Goal: Information Seeking & Learning: Learn about a topic

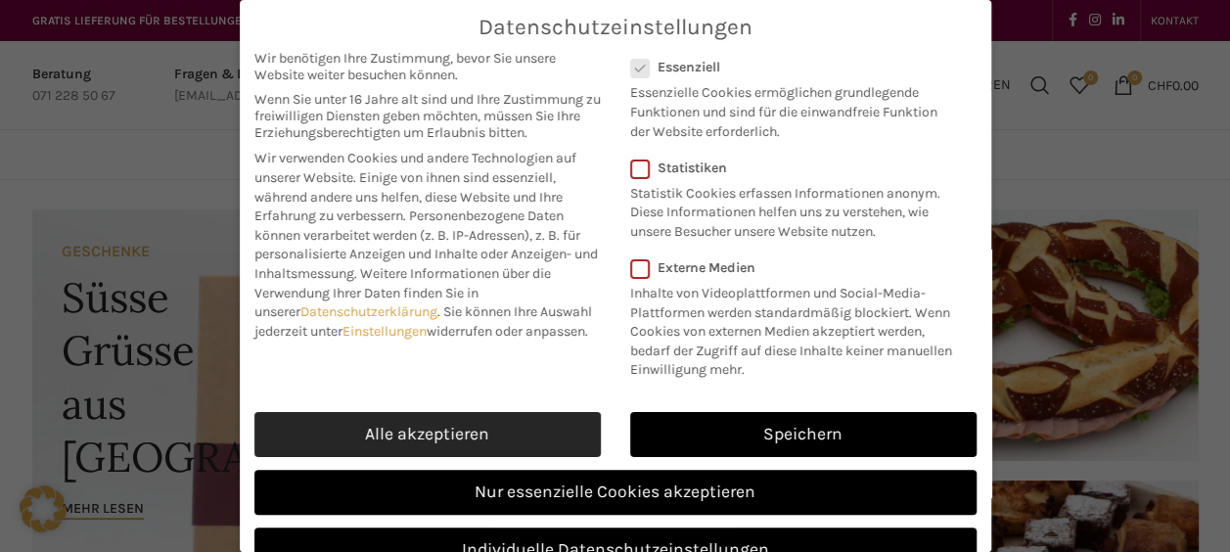
click at [462, 446] on link "Alle akzeptieren" at bounding box center [427, 434] width 346 height 45
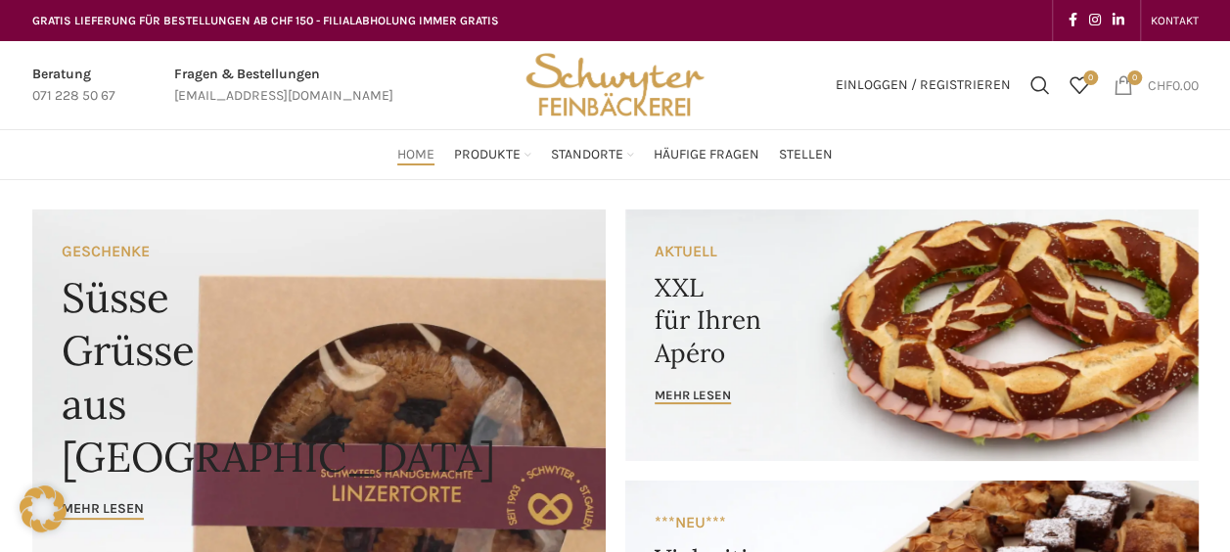
click at [1116, 80] on span "0 items" at bounding box center [1123, 85] width 20 height 20
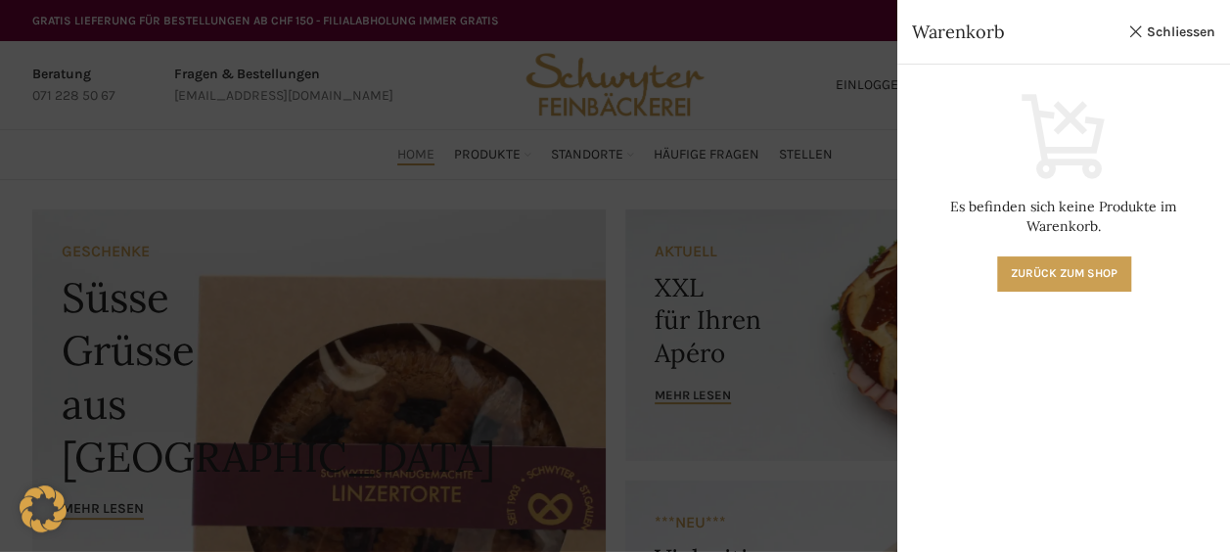
click at [831, 117] on div at bounding box center [615, 276] width 1230 height 552
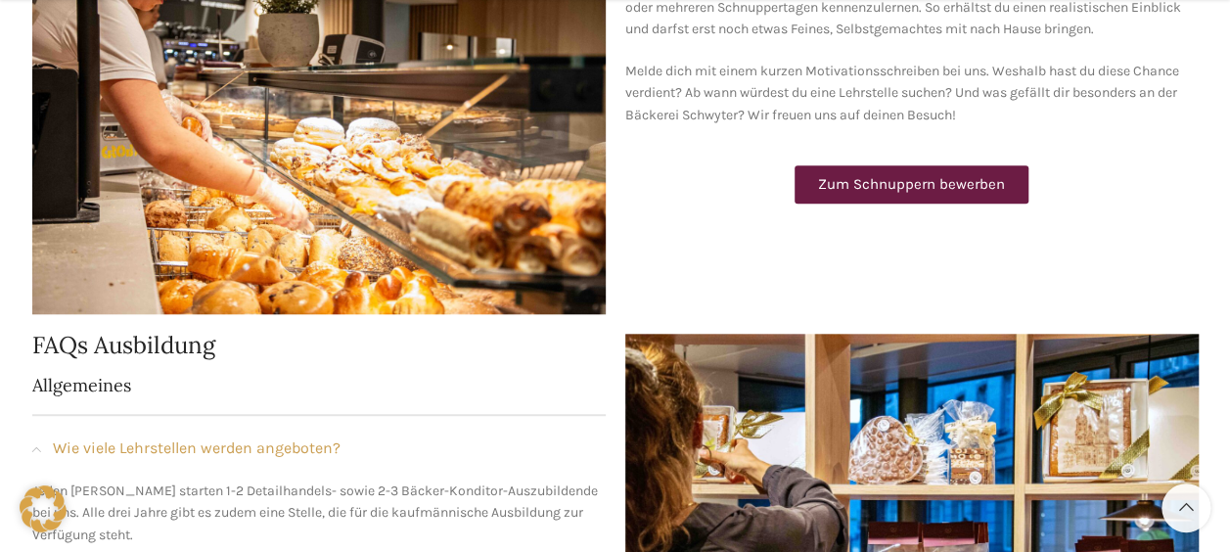
scroll to position [815, 0]
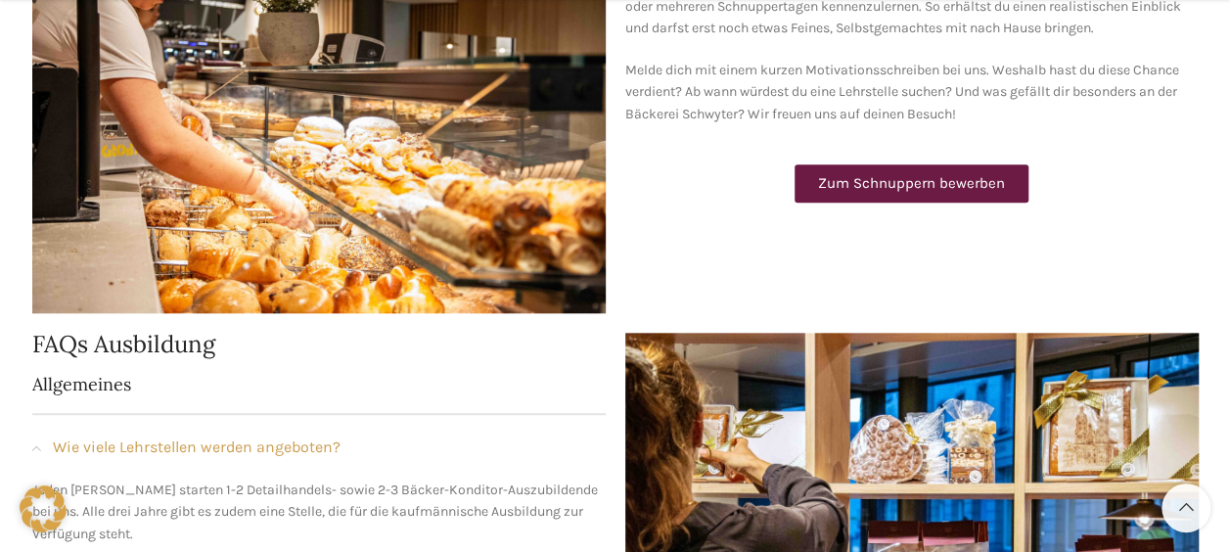
click at [853, 176] on span "Zum Schnuppern bewerben" at bounding box center [911, 183] width 187 height 15
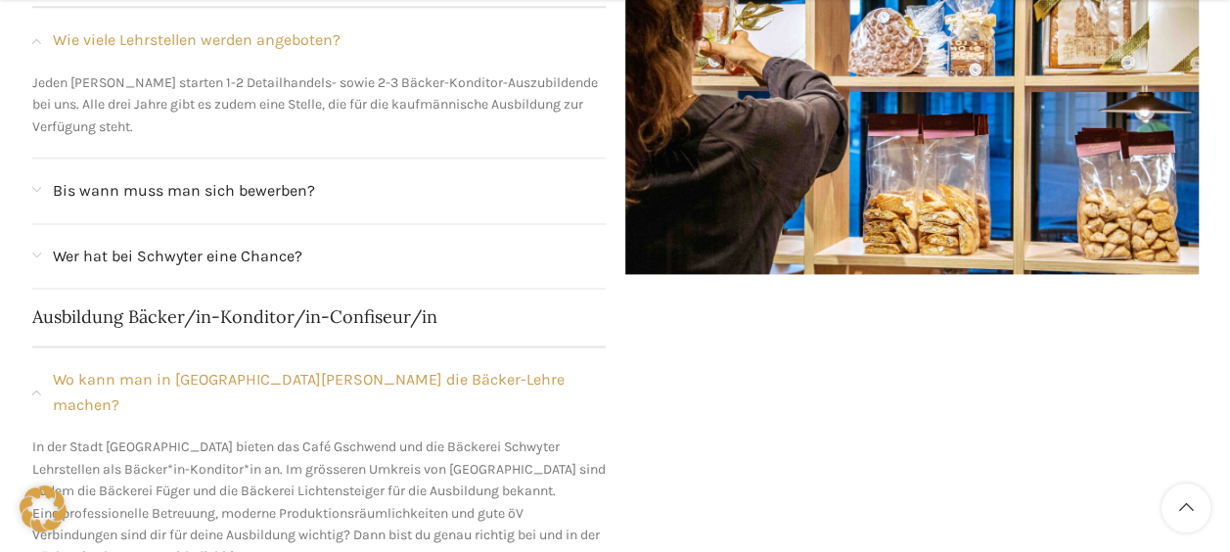
scroll to position [1224, 0]
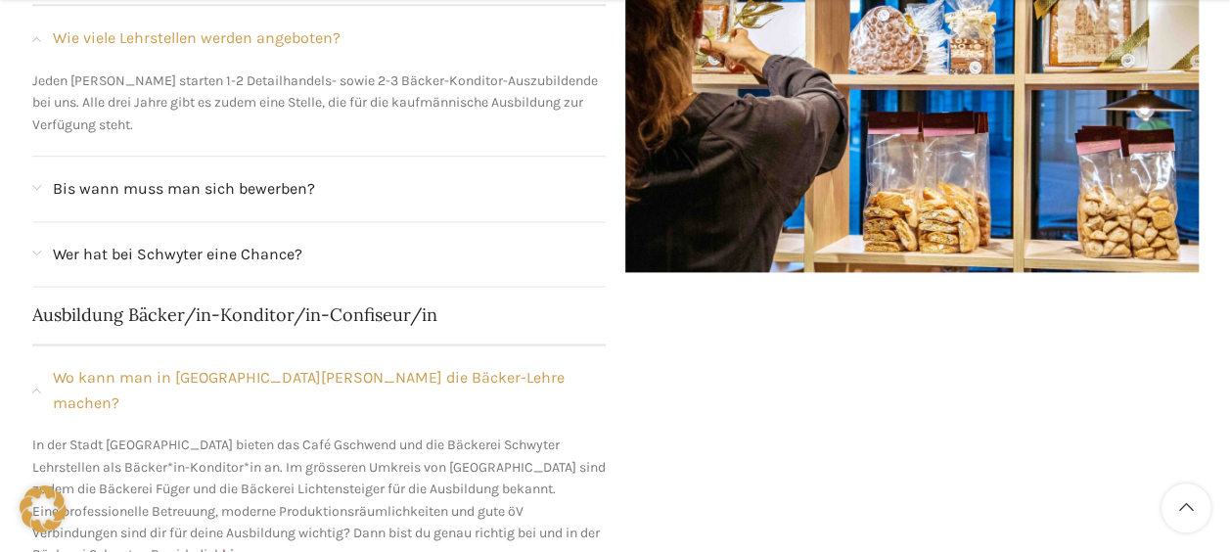
click at [380, 200] on div "Bis wann muss man sich bewerben?" at bounding box center [329, 188] width 553 height 25
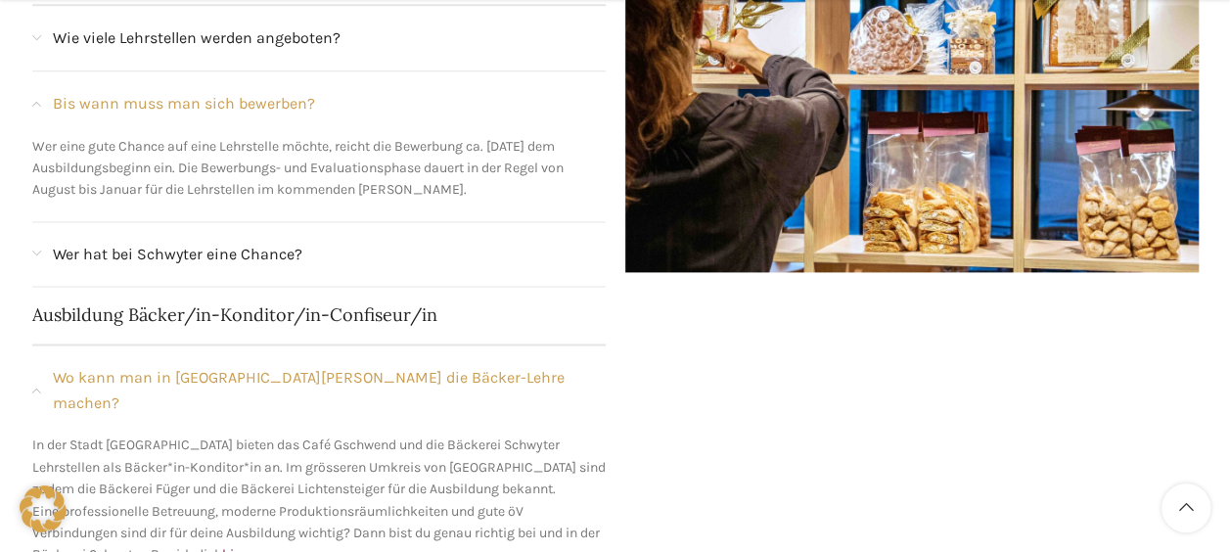
scroll to position [1235, 0]
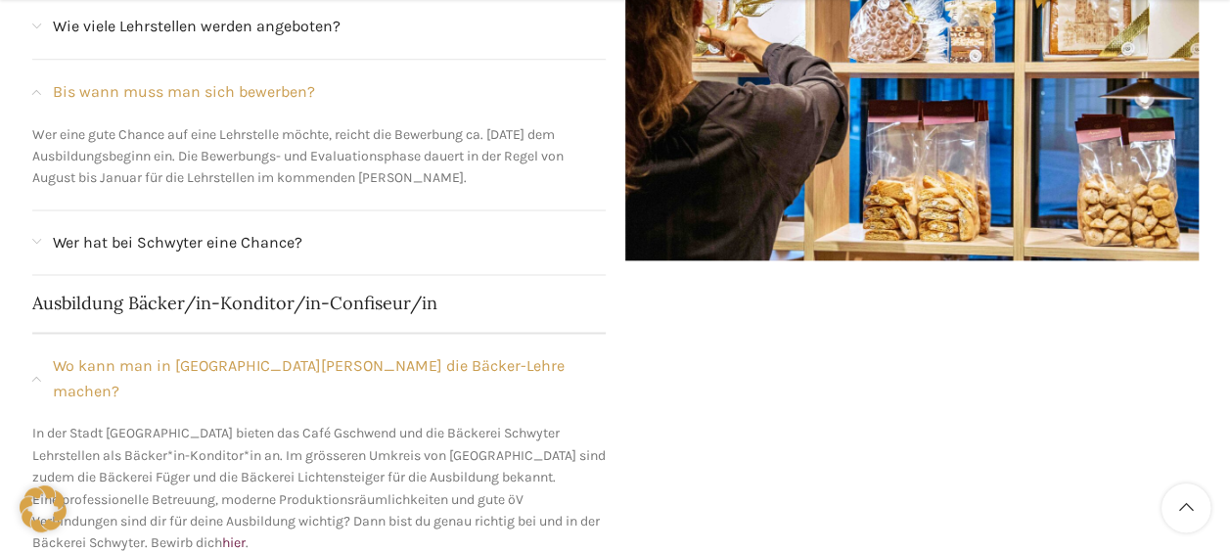
click at [299, 230] on span "Wer hat bei Schwyter eine Chance?" at bounding box center [177, 242] width 249 height 25
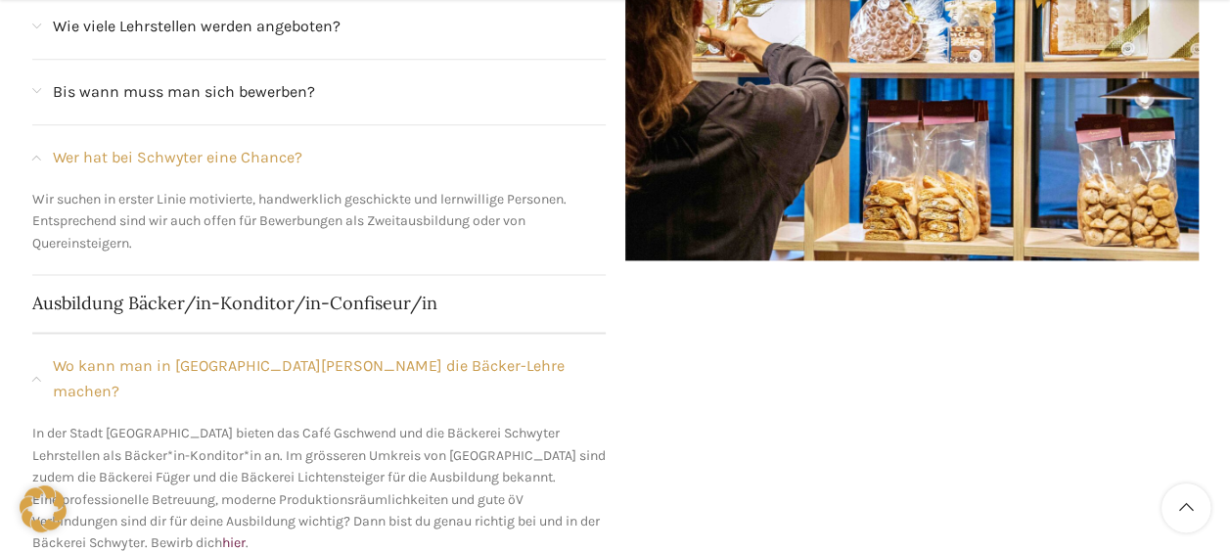
click at [448, 290] on div "FAQs Ausbildung Allgemeines Wie viele Lehrstellen werden angeboten? Jeden Somme…" at bounding box center [318, 542] width 593 height 1281
click at [346, 304] on h4 "Ausbildung Bäcker/in-Konditor/in-Confiseur/in" at bounding box center [318, 303] width 573 height 18
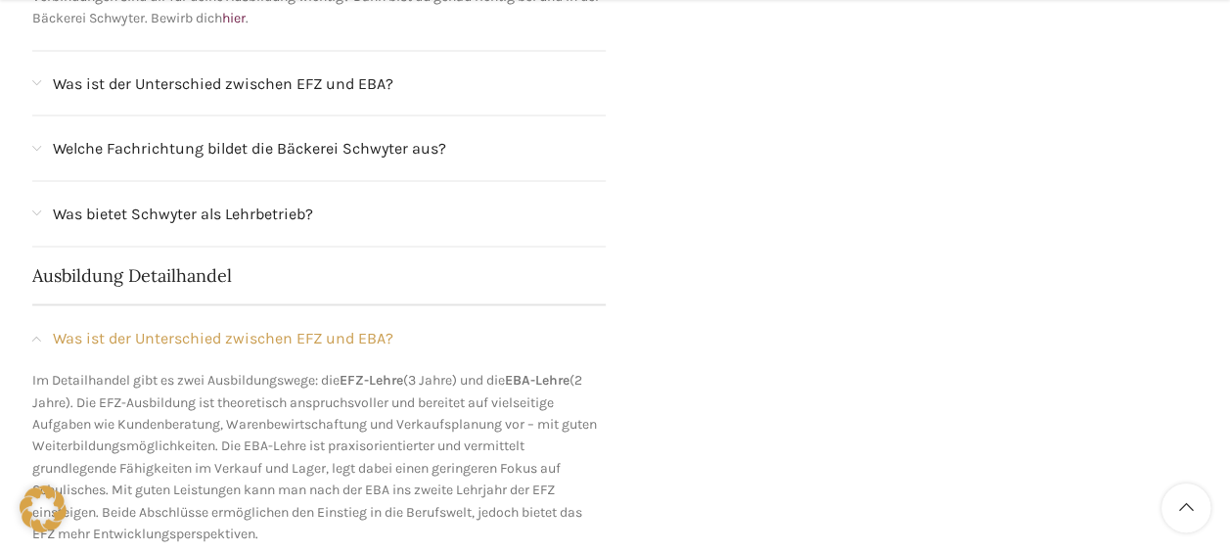
scroll to position [1761, 0]
click at [475, 134] on div "Welche Fachrichtung bildet die Bäckerei Schwyter aus?" at bounding box center [329, 146] width 553 height 25
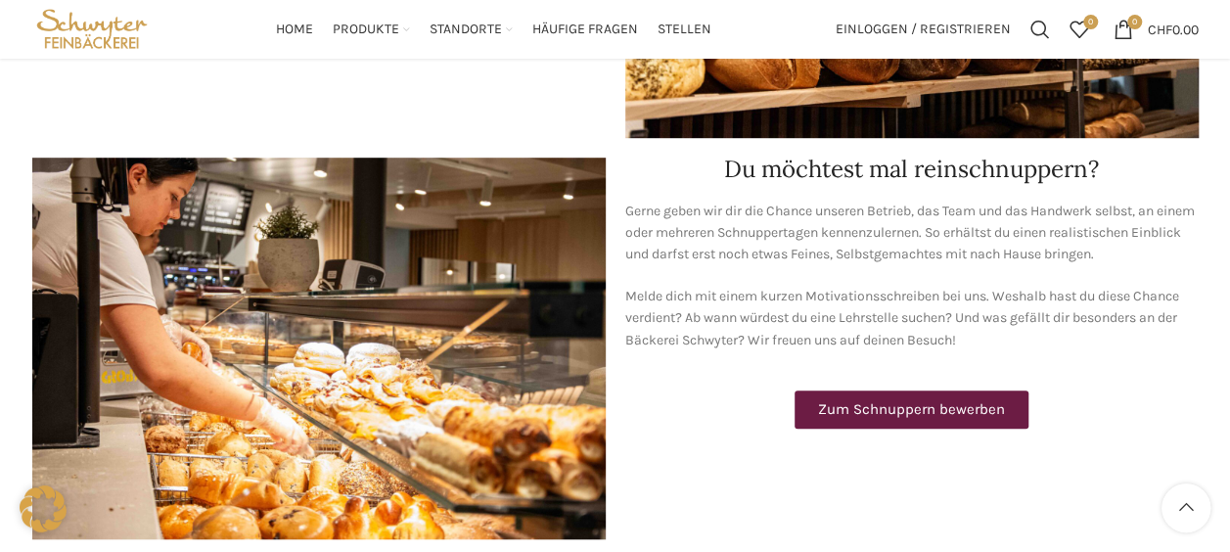
scroll to position [0, 0]
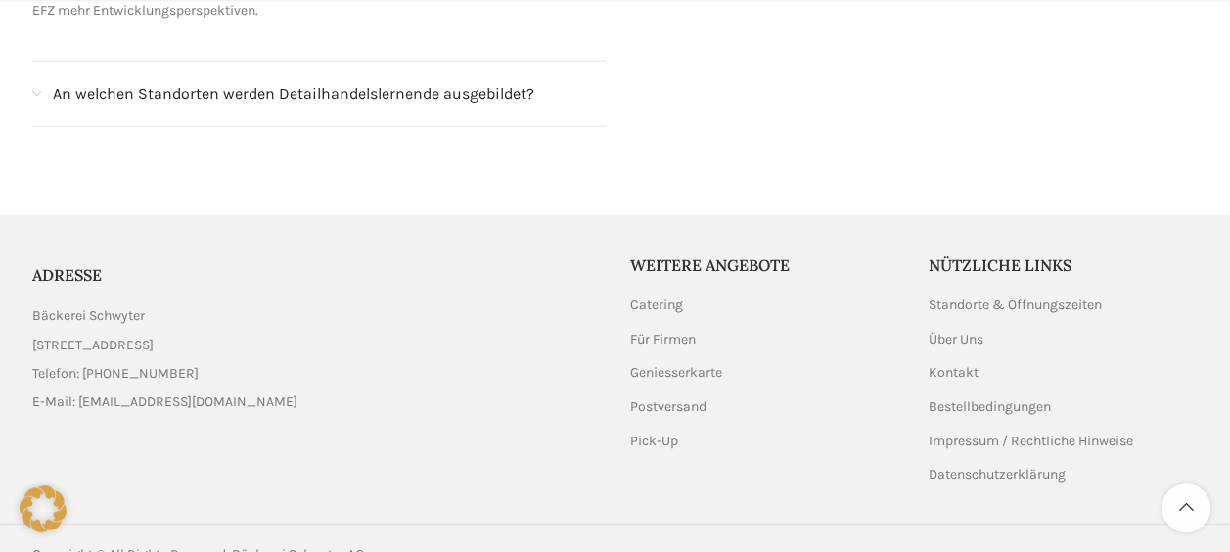
scroll to position [2286, 0]
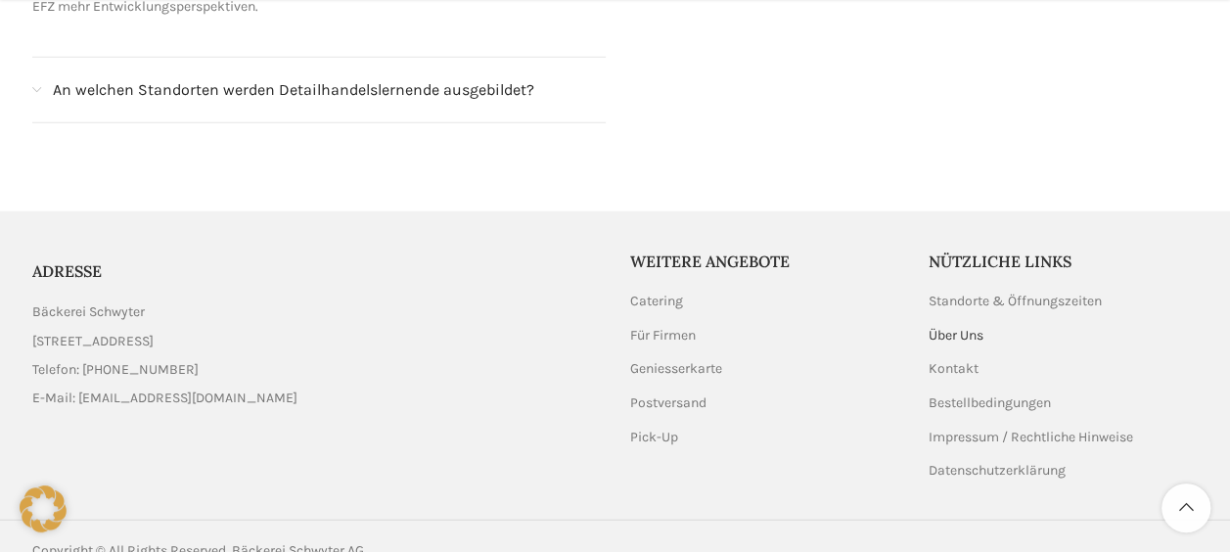
click at [954, 326] on link "Über Uns" at bounding box center [956, 336] width 57 height 20
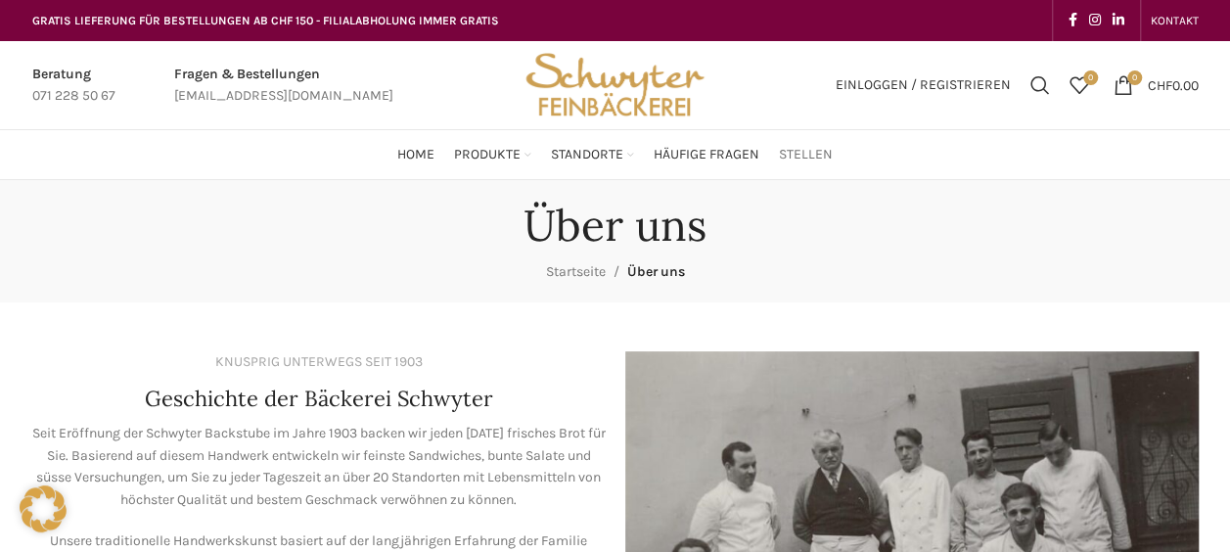
click at [790, 151] on span "Stellen" at bounding box center [806, 155] width 54 height 19
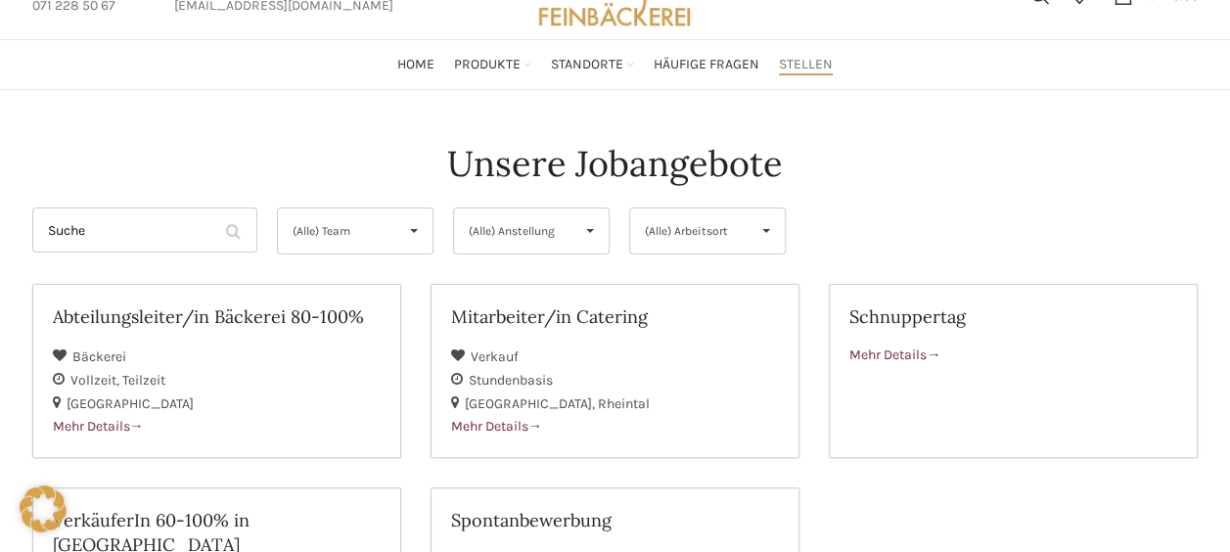
scroll to position [91, 0]
click at [192, 231] on input "Suche" at bounding box center [144, 228] width 225 height 45
click at [330, 237] on span "(Alle) Team" at bounding box center [338, 229] width 93 height 45
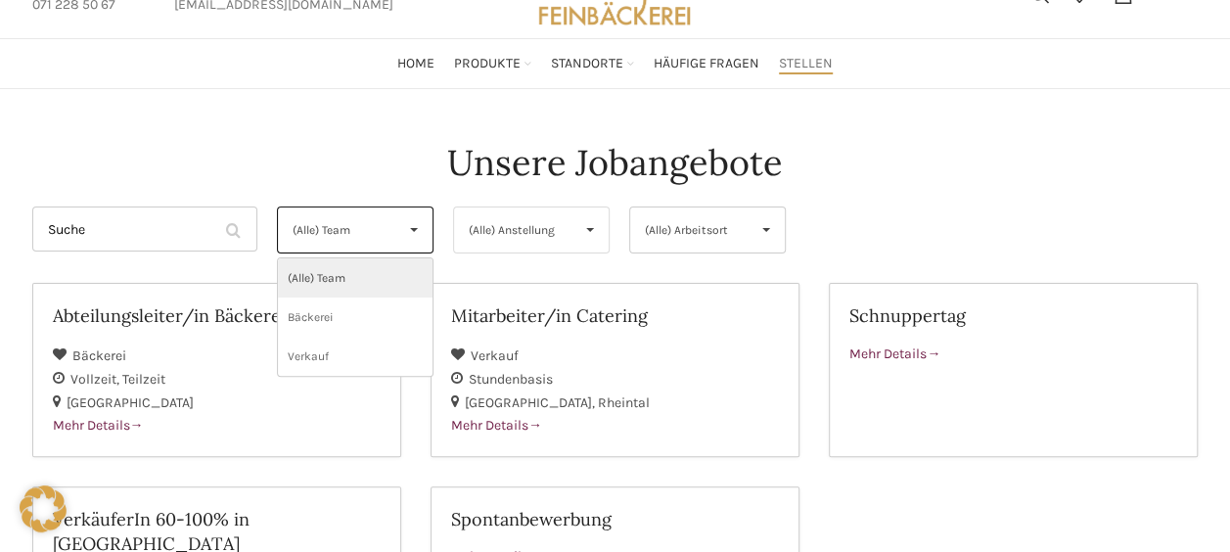
click at [535, 215] on span "(Alle) Anstellung" at bounding box center [515, 229] width 93 height 45
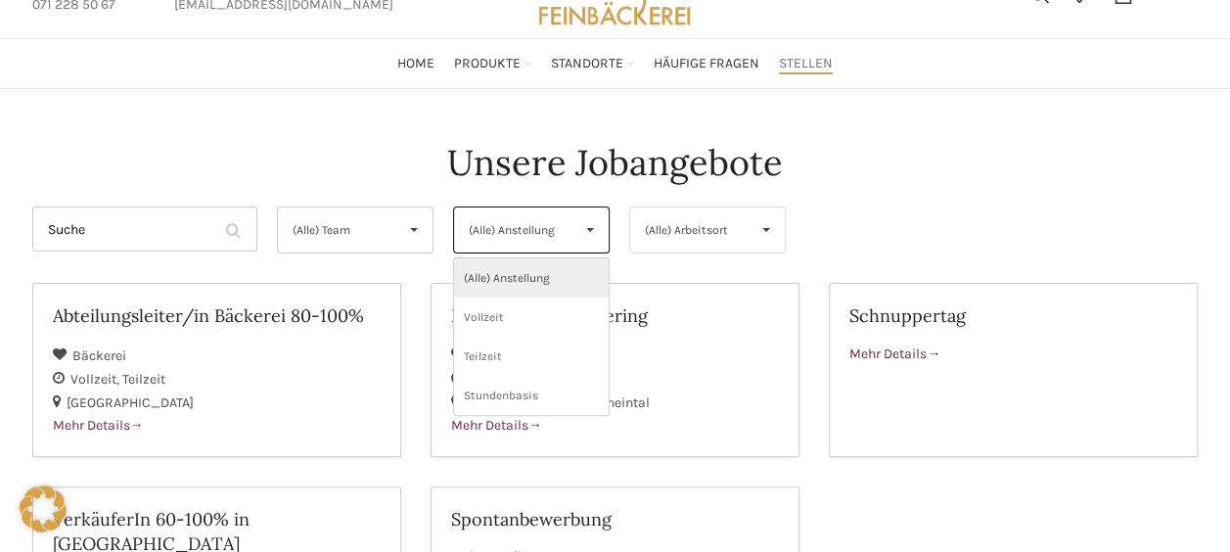
click at [714, 227] on span "(Alle) Arbeitsort" at bounding box center [691, 229] width 93 height 45
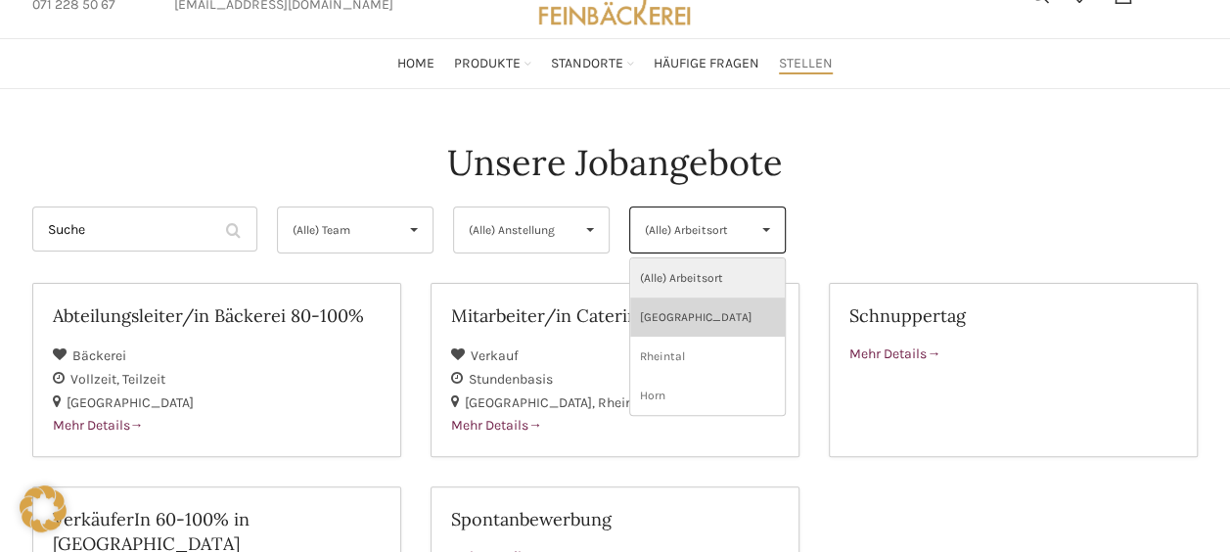
click at [727, 316] on li "St. Gallen" at bounding box center [707, 316] width 155 height 39
select select "133"
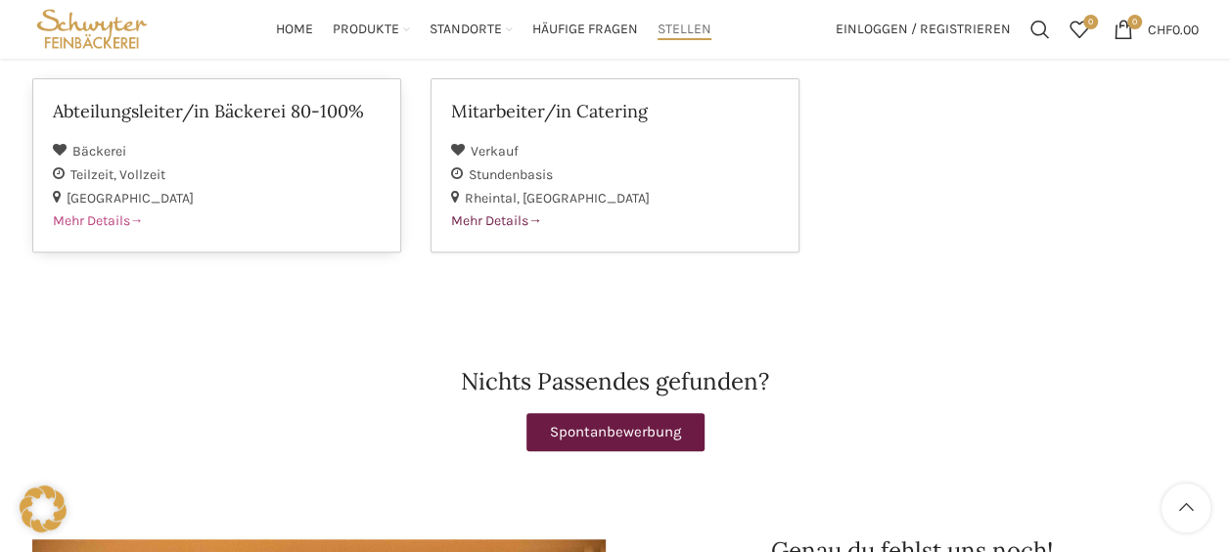
scroll to position [294, 0]
click at [245, 176] on div "Teilzeit Vollzeit" at bounding box center [217, 174] width 328 height 23
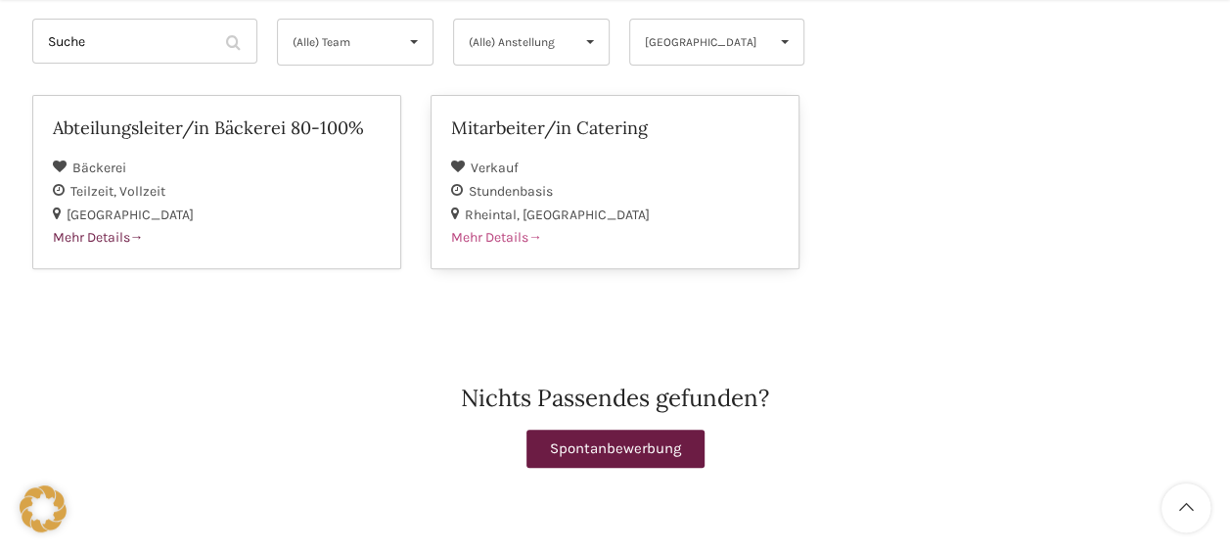
scroll to position [301, 0]
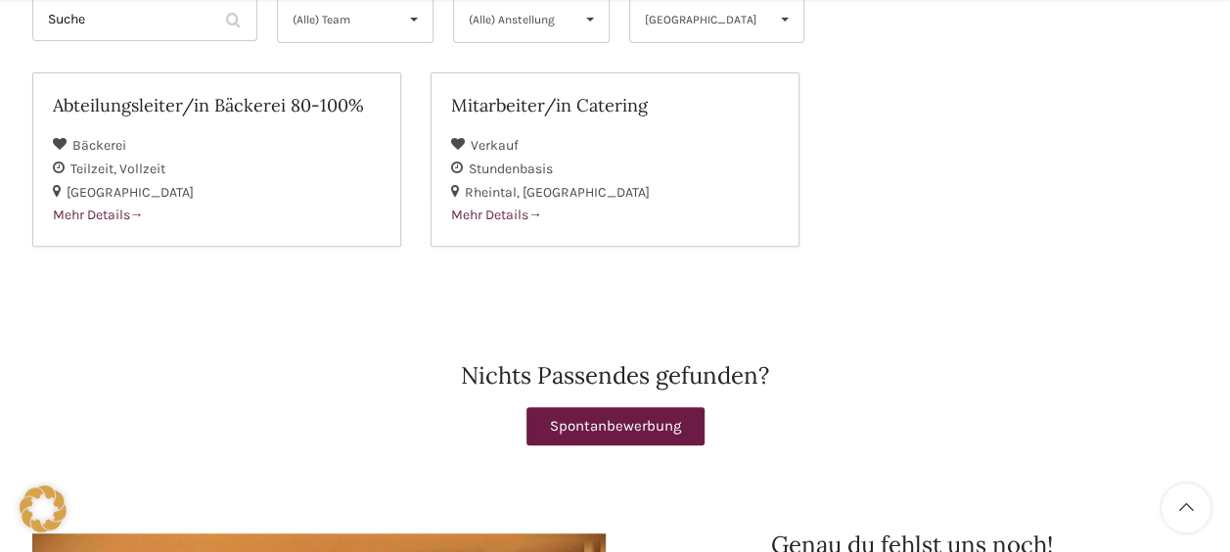
click at [654, 419] on span "Spontanbewerbung" at bounding box center [615, 426] width 131 height 15
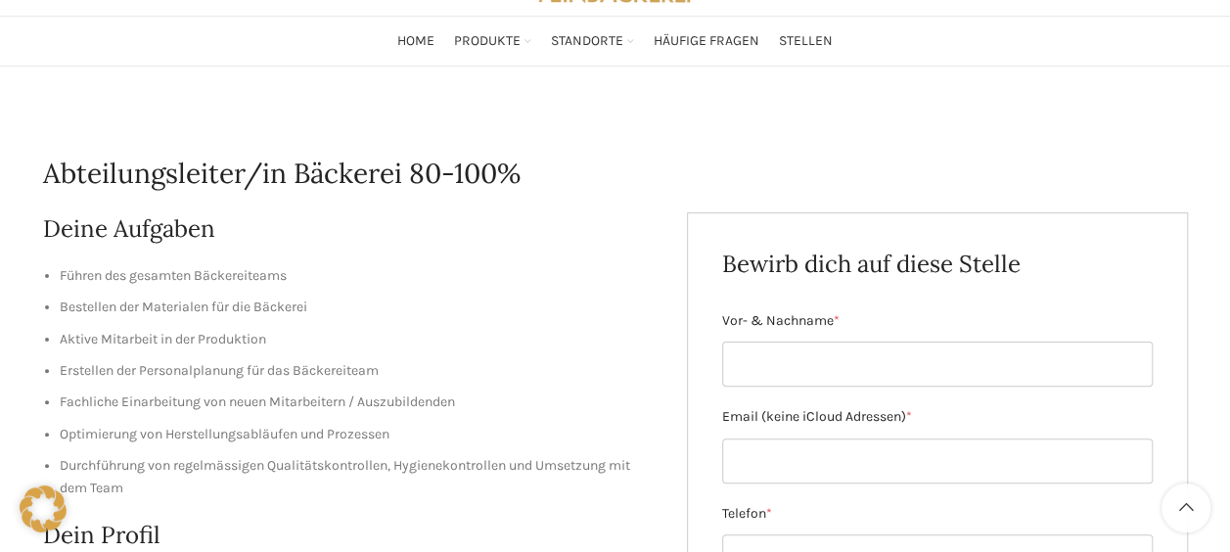
scroll to position [112, 0]
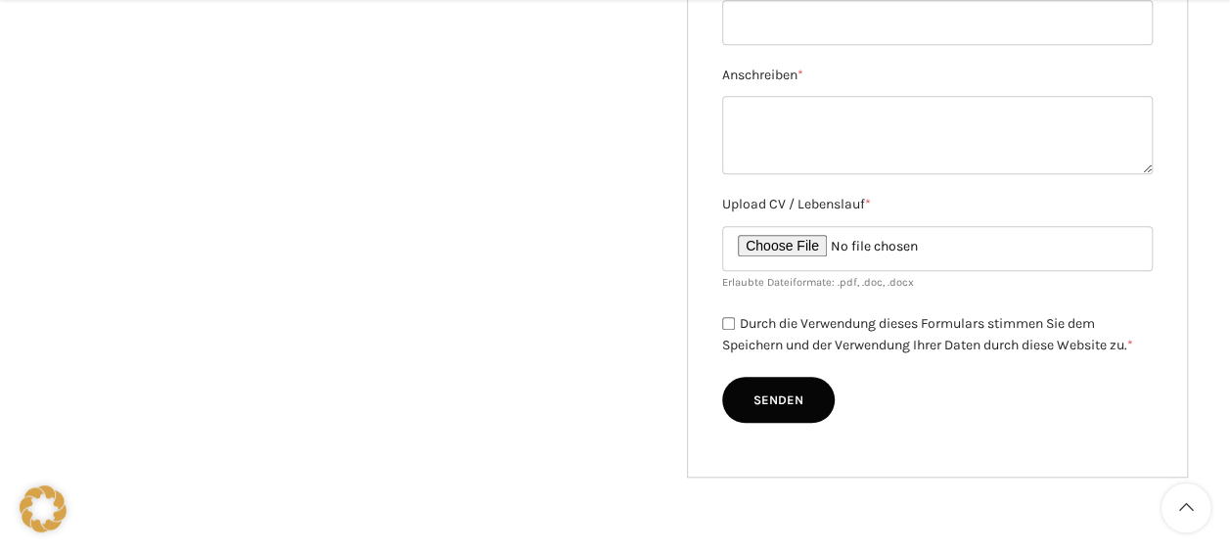
scroll to position [652, 0]
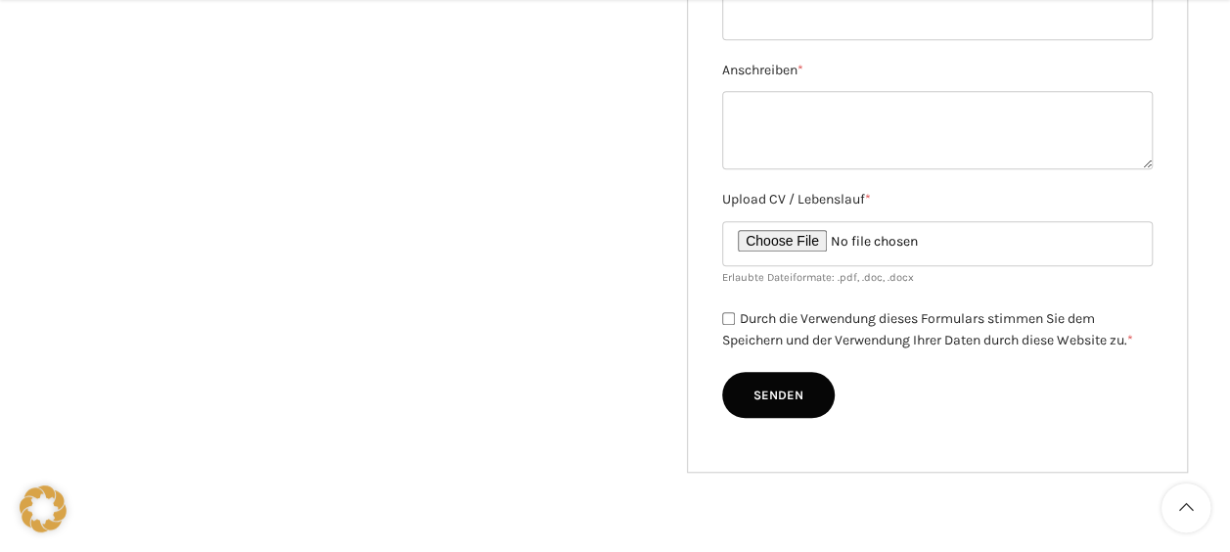
click at [163, 125] on div "Du hast keine passende Stelle gefunden oder bist dir nicht sicher, was zu deine…" at bounding box center [615, 72] width 1144 height 799
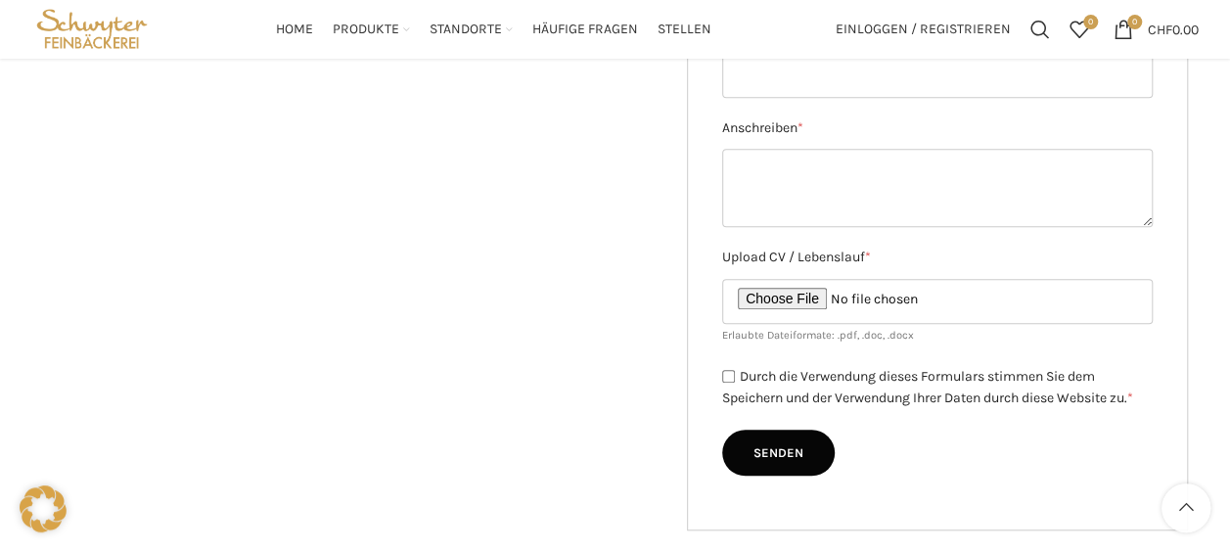
scroll to position [586, 0]
